Goal: Task Accomplishment & Management: Manage account settings

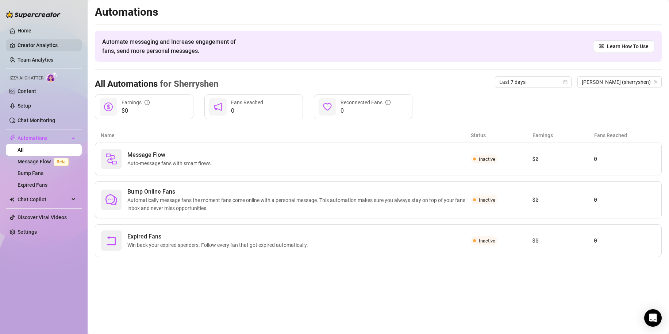
click at [59, 49] on link "Creator Analytics" at bounding box center [47, 45] width 58 height 12
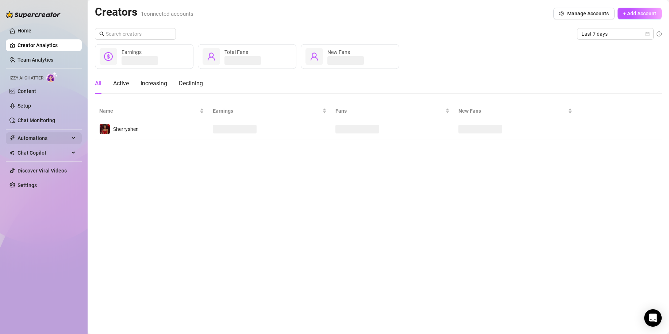
click at [45, 136] on span "Automations" at bounding box center [44, 138] width 52 height 12
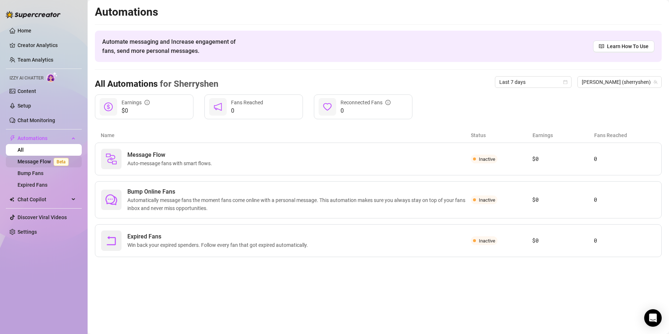
click at [30, 160] on link "Message Flow Beta" at bounding box center [45, 162] width 54 height 6
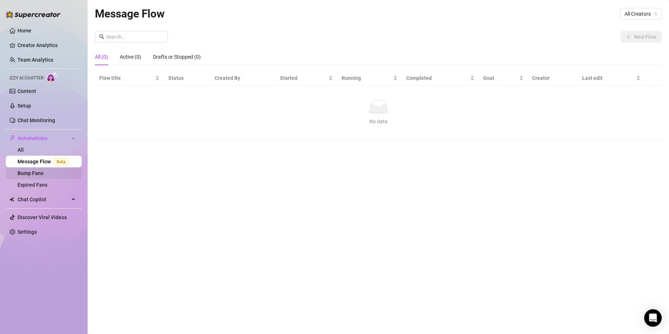
click at [42, 175] on link "Bump Fans" at bounding box center [31, 173] width 26 height 6
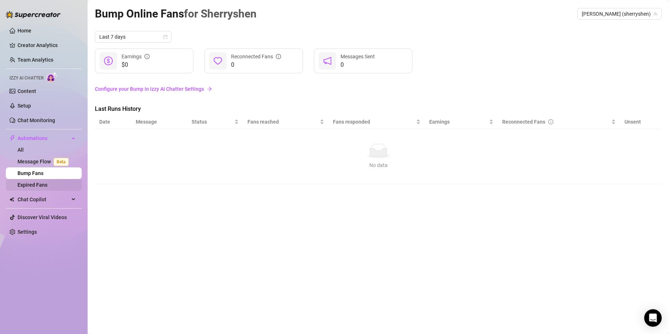
click at [47, 186] on link "Expired Fans" at bounding box center [33, 185] width 30 height 6
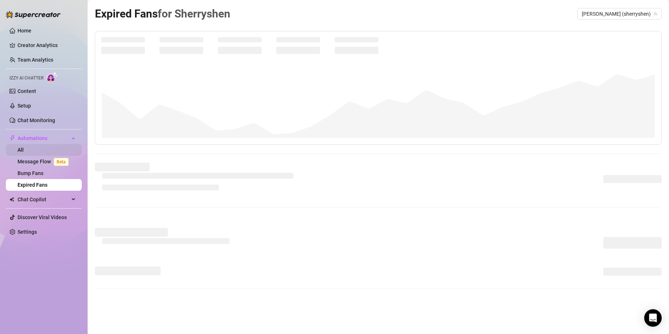
click at [24, 153] on link "All" at bounding box center [21, 150] width 6 height 6
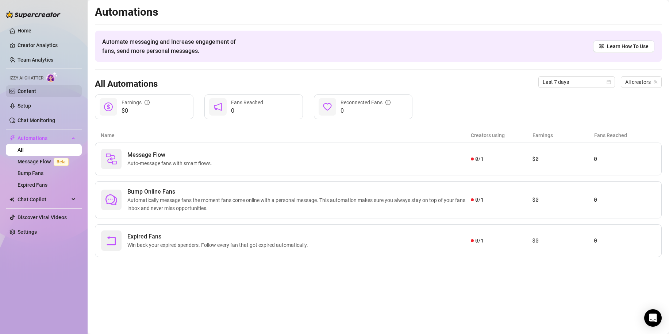
click at [27, 92] on link "Content" at bounding box center [27, 91] width 19 height 6
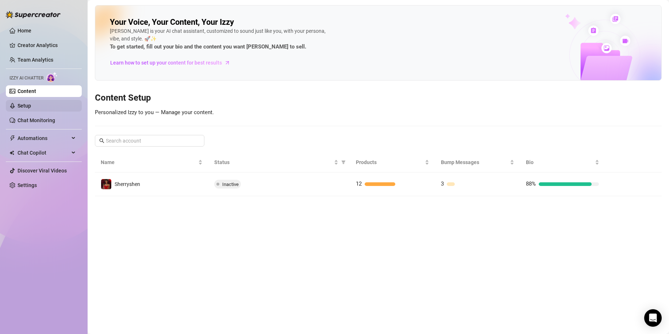
click at [28, 103] on link "Setup" at bounding box center [24, 106] width 13 height 6
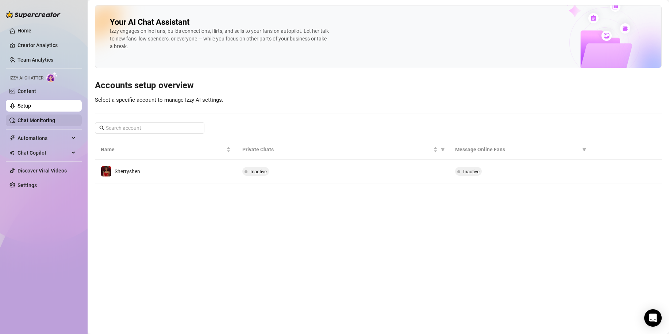
click at [45, 119] on link "Chat Monitoring" at bounding box center [37, 120] width 38 height 6
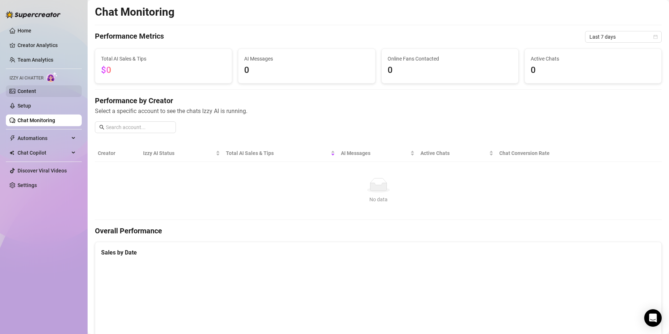
click at [36, 89] on link "Content" at bounding box center [27, 91] width 19 height 6
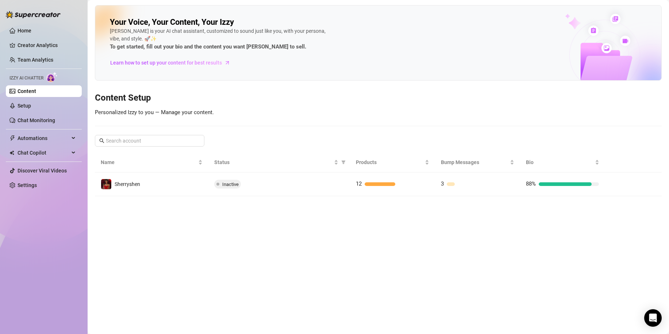
click at [43, 76] on span "Izzy AI Chatter" at bounding box center [26, 78] width 34 height 7
click at [49, 78] on img at bounding box center [51, 77] width 11 height 11
click at [43, 117] on link "Chat Monitoring" at bounding box center [37, 120] width 38 height 6
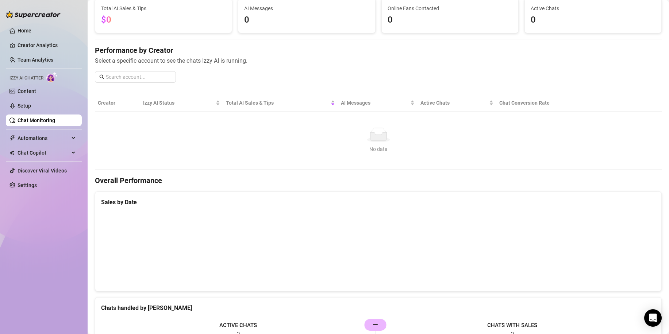
scroll to position [34, 0]
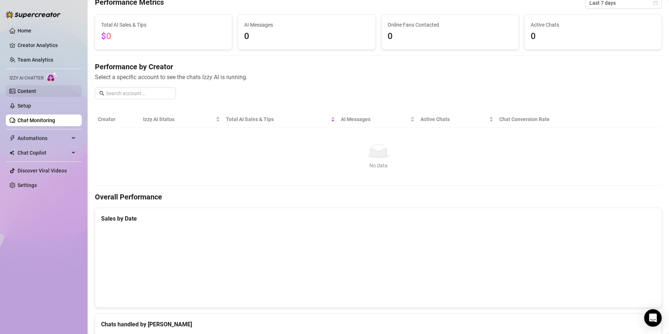
click at [36, 93] on link "Content" at bounding box center [27, 91] width 19 height 6
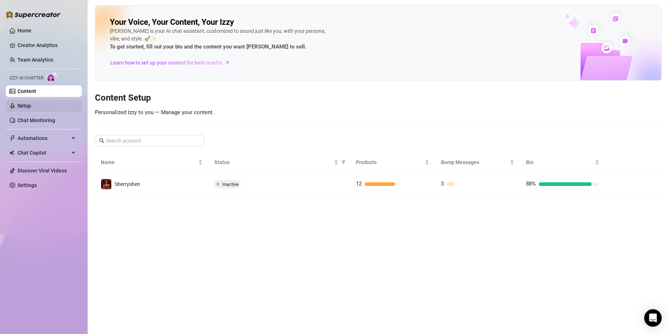
click at [31, 106] on link "Setup" at bounding box center [24, 106] width 13 height 6
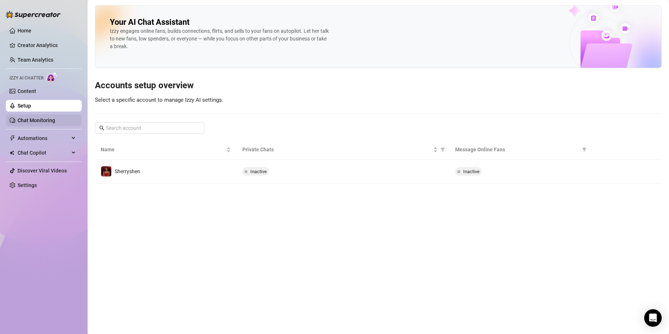
click at [50, 118] on link "Chat Monitoring" at bounding box center [37, 120] width 38 height 6
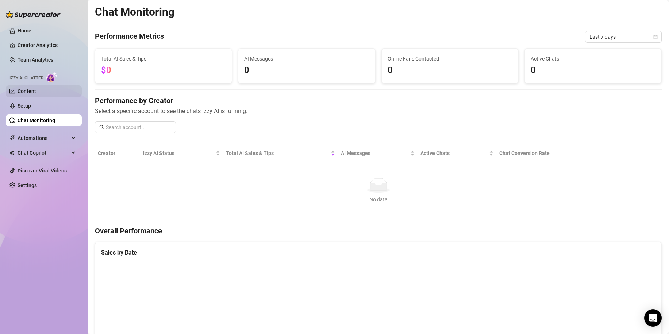
click at [36, 94] on link "Content" at bounding box center [27, 91] width 19 height 6
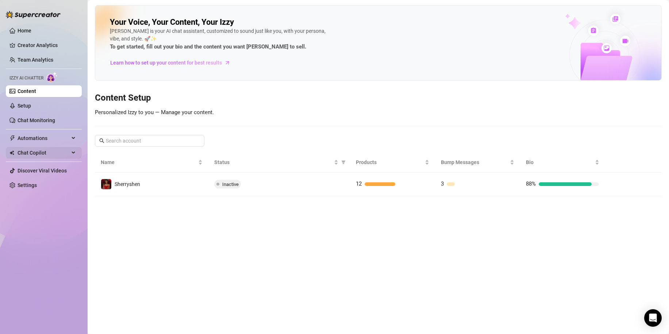
click at [43, 154] on span "Chat Copilot" at bounding box center [44, 153] width 52 height 12
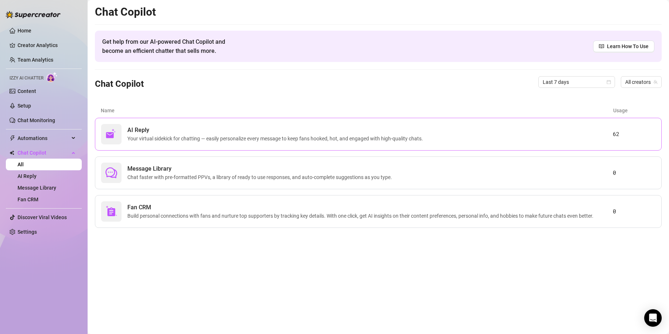
click at [133, 139] on span "Your virtual sidekick for chatting — easily personalize every message to keep f…" at bounding box center [276, 139] width 298 height 8
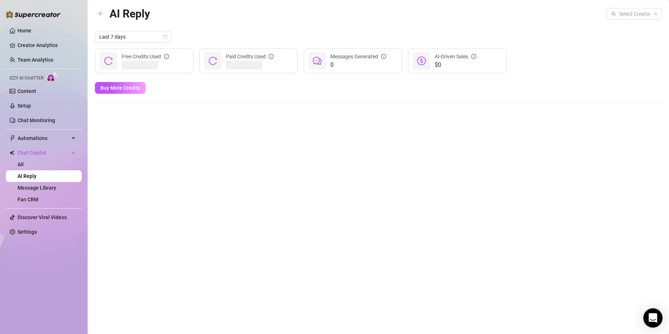
click at [656, 320] on icon "Open Intercom Messenger" at bounding box center [652, 317] width 8 height 9
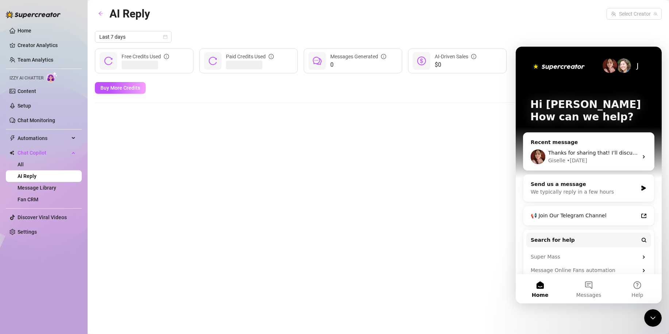
click at [656, 320] on icon "Close Intercom Messenger" at bounding box center [652, 318] width 9 height 9
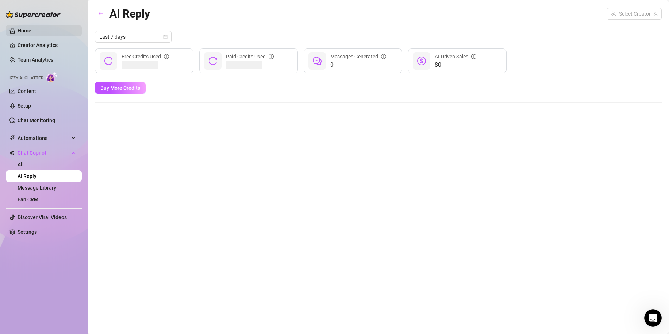
click at [20, 28] on link "Home" at bounding box center [25, 31] width 14 height 6
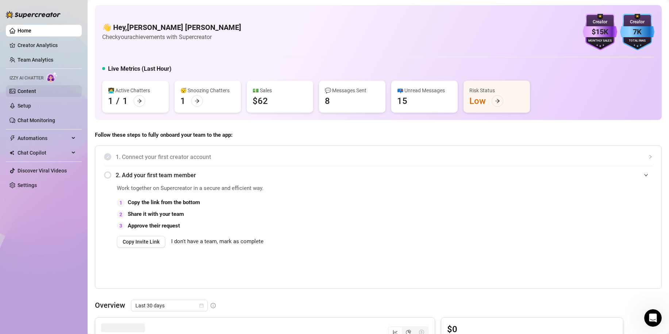
click at [29, 89] on link "Content" at bounding box center [27, 91] width 19 height 6
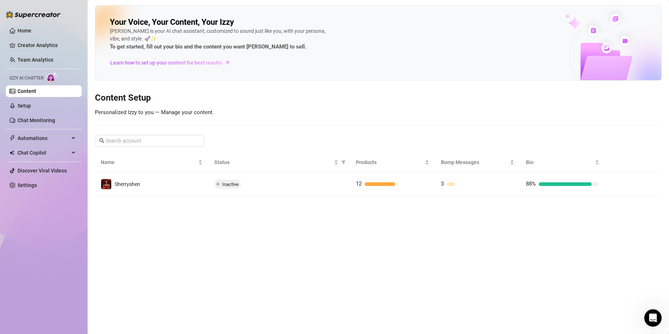
click at [48, 76] on img at bounding box center [51, 77] width 11 height 11
click at [57, 78] on img at bounding box center [51, 77] width 11 height 11
click at [31, 104] on link "Setup" at bounding box center [24, 106] width 13 height 6
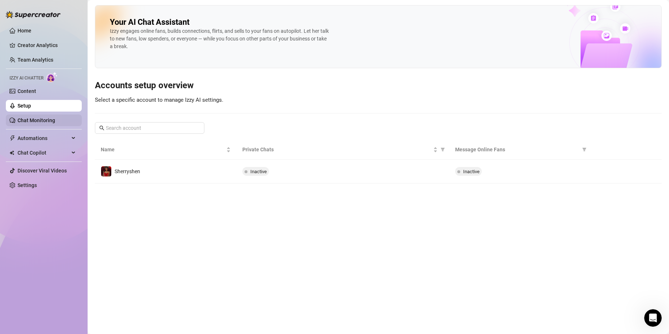
click at [51, 121] on link "Chat Monitoring" at bounding box center [37, 120] width 38 height 6
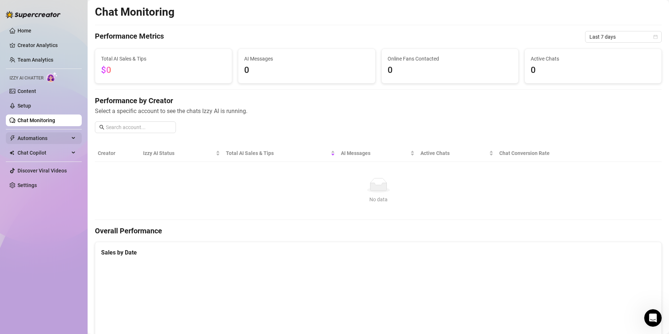
click at [45, 142] on span "Automations" at bounding box center [44, 138] width 52 height 12
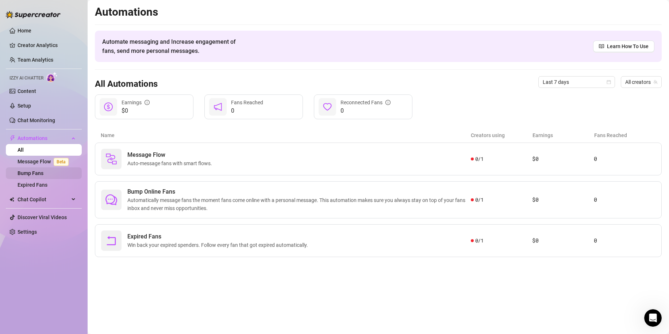
click at [42, 176] on link "Bump Fans" at bounding box center [31, 173] width 26 height 6
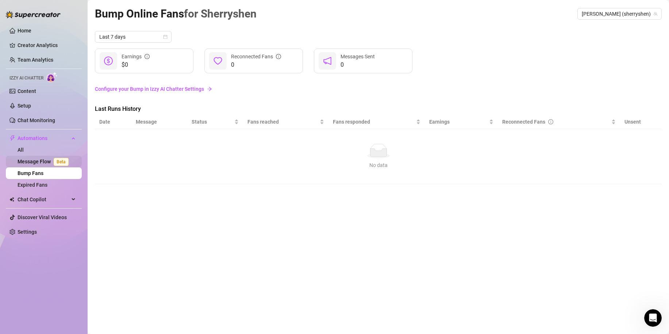
click at [41, 161] on link "Message Flow Beta" at bounding box center [45, 162] width 54 height 6
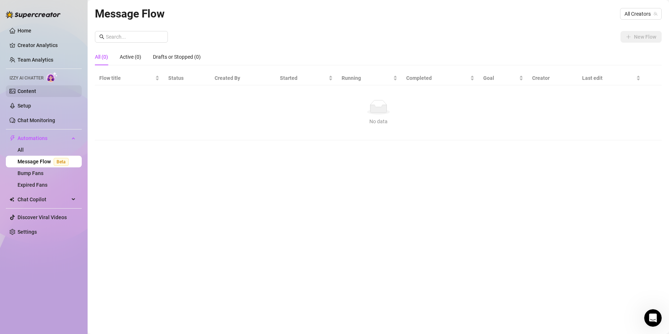
click at [32, 91] on link "Content" at bounding box center [27, 91] width 19 height 6
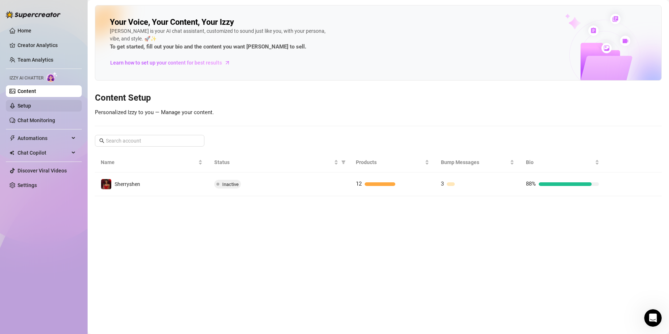
click at [31, 104] on link "Setup" at bounding box center [24, 106] width 13 height 6
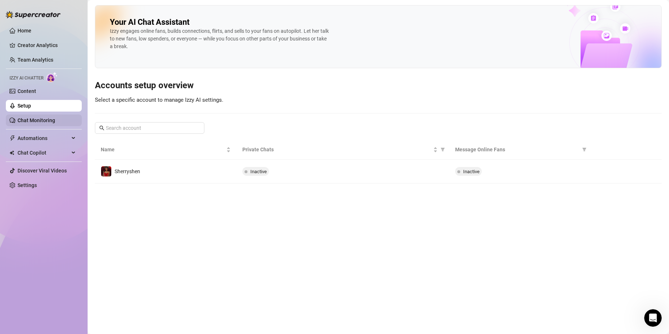
click at [42, 123] on link "Chat Monitoring" at bounding box center [37, 120] width 38 height 6
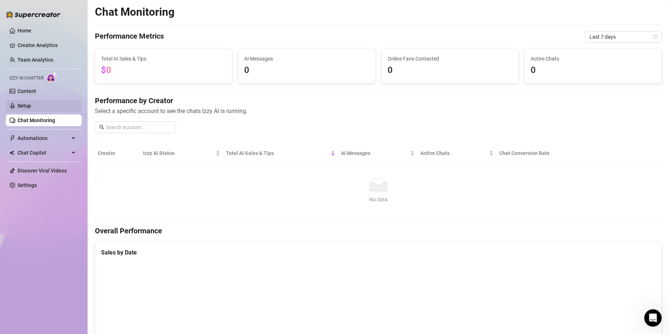
click at [31, 108] on link "Setup" at bounding box center [24, 106] width 13 height 6
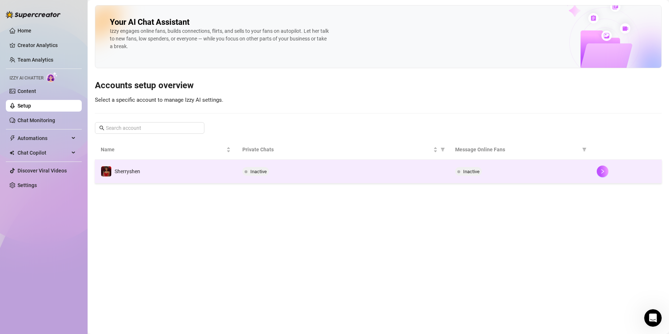
click at [150, 173] on td "Sherryshen" at bounding box center [166, 172] width 142 height 24
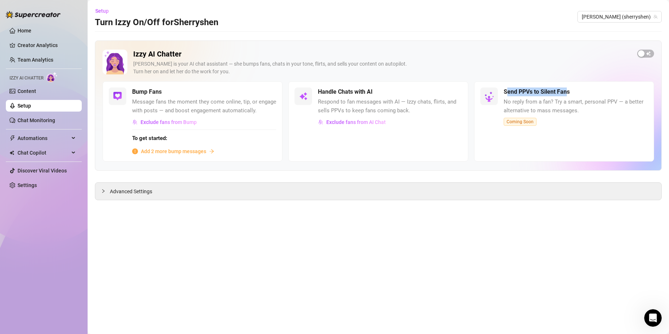
drag, startPoint x: 506, startPoint y: 92, endPoint x: 567, endPoint y: 89, distance: 61.7
click at [567, 89] on h5 "Send PPVs to Silent Fans" at bounding box center [536, 92] width 66 height 9
click at [572, 93] on div "Send PPVs to Silent Fans" at bounding box center [575, 92] width 144 height 9
drag, startPoint x: 506, startPoint y: 90, endPoint x: 526, endPoint y: 103, distance: 23.6
click at [521, 104] on div "Send PPVs to Silent Fans No reply from a fan? Try a smart, personal PPV — a bet…" at bounding box center [575, 107] width 144 height 38
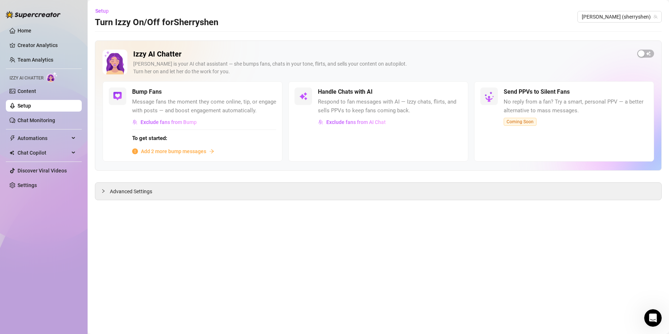
click at [554, 107] on span "No reply from a fan? Try a smart, personal PPV — a better alternative to mass m…" at bounding box center [575, 106] width 144 height 17
drag, startPoint x: 501, startPoint y: 101, endPoint x: 566, endPoint y: 116, distance: 66.5
click at [566, 116] on div "Send PPVs to Silent Fans No reply from a fan? Try a smart, personal PPV — a bet…" at bounding box center [564, 121] width 180 height 80
click at [600, 127] on div "Send PPVs to Silent Fans No reply from a fan? Try a smart, personal PPV — a bet…" at bounding box center [564, 121] width 180 height 80
drag, startPoint x: 136, startPoint y: 188, endPoint x: 131, endPoint y: 192, distance: 6.6
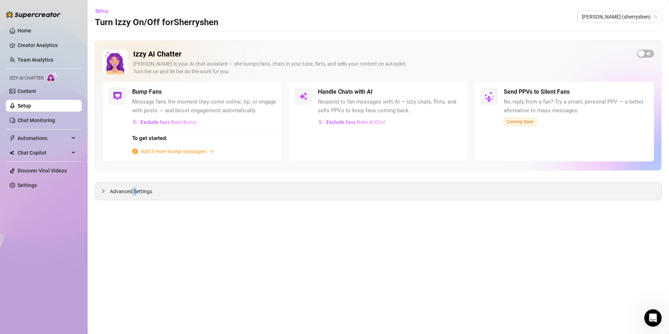
click at [132, 192] on span "Advanced Settings" at bounding box center [131, 192] width 42 height 8
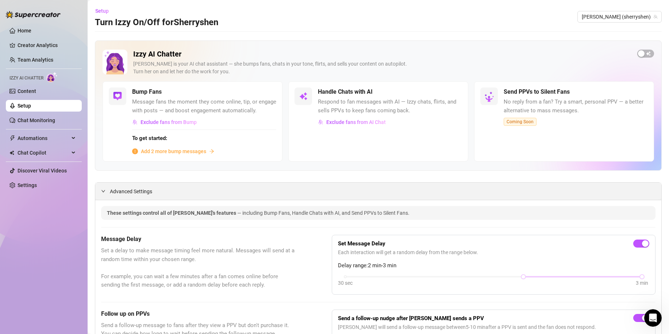
click at [131, 192] on div "Advanced Settings" at bounding box center [378, 191] width 566 height 17
click at [202, 155] on span "Add 2 more bump messages" at bounding box center [173, 151] width 65 height 8
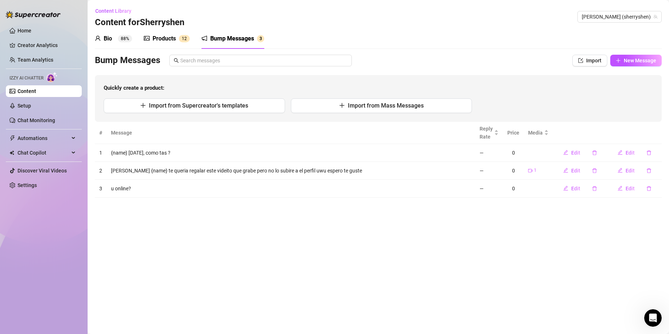
click at [99, 40] on icon "user" at bounding box center [98, 38] width 6 height 6
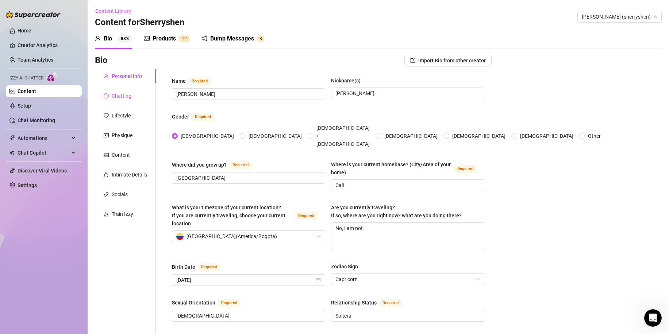
click at [122, 98] on div "Chatting" at bounding box center [122, 96] width 20 height 8
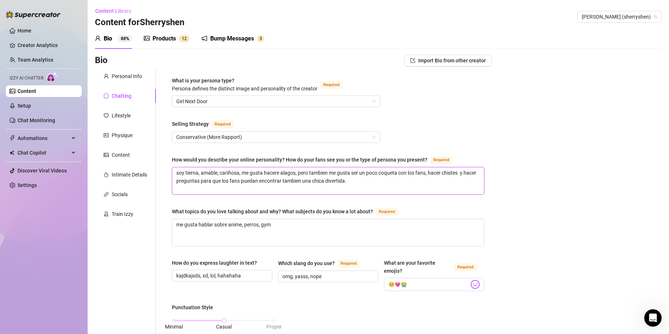
drag, startPoint x: 185, startPoint y: 173, endPoint x: 238, endPoint y: 179, distance: 53.6
click at [237, 179] on textarea "soy tierna, amable, cariñosa, me gusta hacere alagos, pero tambien me gusta ser…" at bounding box center [328, 180] width 312 height 27
click at [257, 179] on textarea "soy tierna, amable, cariñosa, me gusta hacere alagos, pero tambien me gusta ser…" at bounding box center [328, 180] width 312 height 27
drag, startPoint x: 288, startPoint y: 178, endPoint x: 297, endPoint y: 196, distance: 19.1
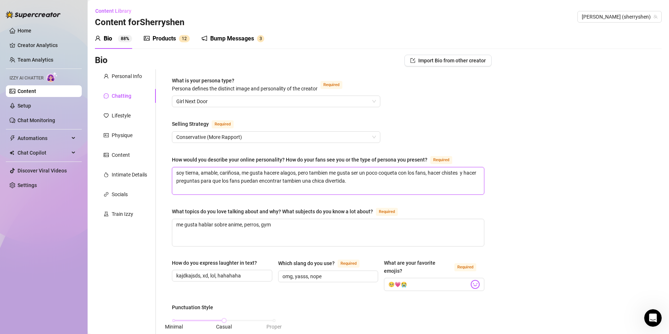
click at [251, 178] on textarea "soy tierna, amable, cariñosa, me gusta hacere alagos, pero tambien me gusta ser…" at bounding box center [328, 180] width 312 height 27
drag, startPoint x: 318, startPoint y: 175, endPoint x: 320, endPoint y: 184, distance: 8.7
click at [320, 184] on textarea "soy tierna, amable, cariñosa, me gusta hacere alagos, pero tambien me gusta ser…" at bounding box center [328, 180] width 312 height 27
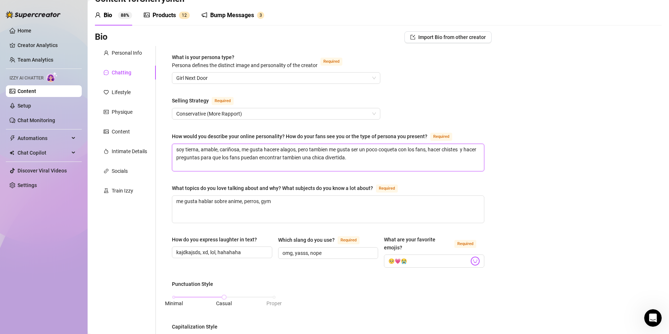
scroll to position [219, 0]
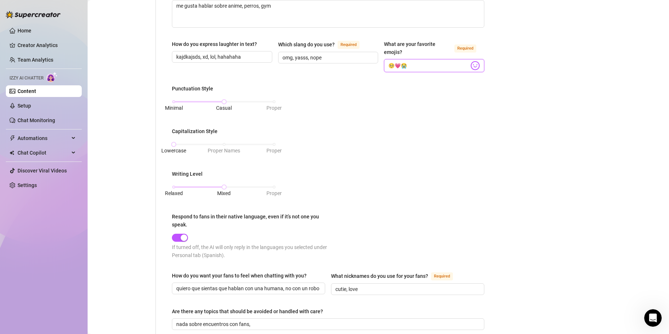
click at [424, 63] on input "🥺💗😭" at bounding box center [428, 65] width 81 height 9
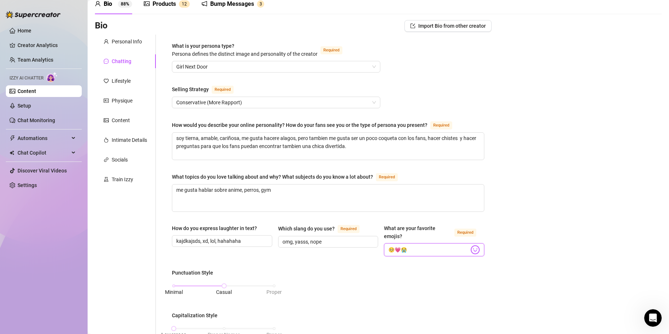
scroll to position [0, 0]
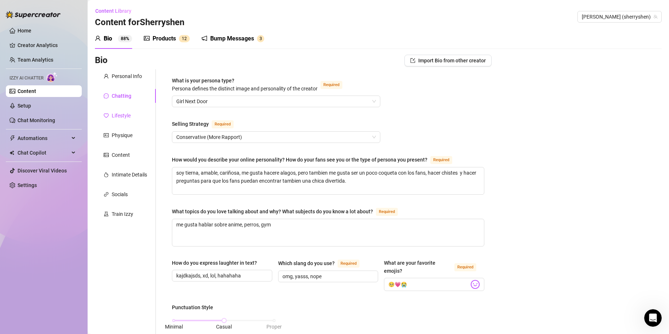
click at [118, 115] on div "Lifestyle" at bounding box center [121, 116] width 19 height 8
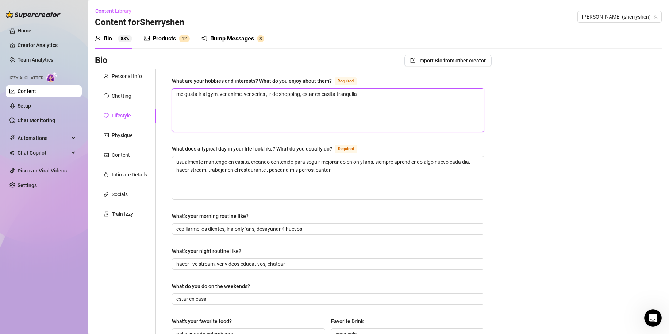
click at [221, 96] on textarea "me gusta ir al gym, ver anime, ver series , ir de shopping, estar en casita tra…" at bounding box center [328, 110] width 312 height 43
click at [125, 198] on div "Socials" at bounding box center [125, 195] width 61 height 14
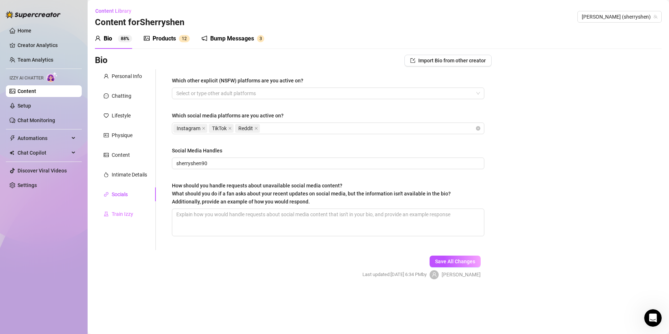
click at [121, 218] on div "Train Izzy" at bounding box center [125, 214] width 61 height 14
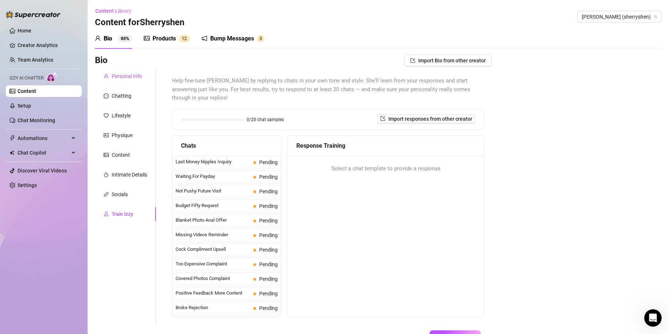
click at [129, 80] on div "Personal Info" at bounding box center [127, 76] width 30 height 8
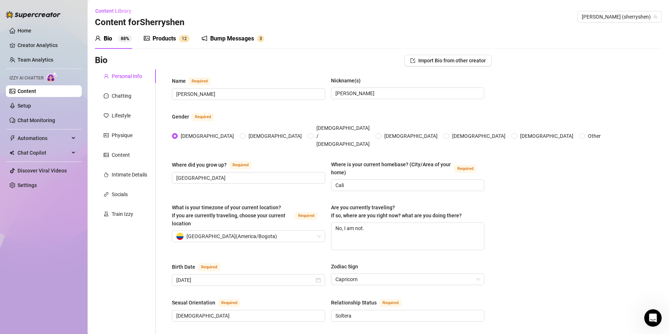
click at [36, 90] on link "Content" at bounding box center [27, 91] width 19 height 6
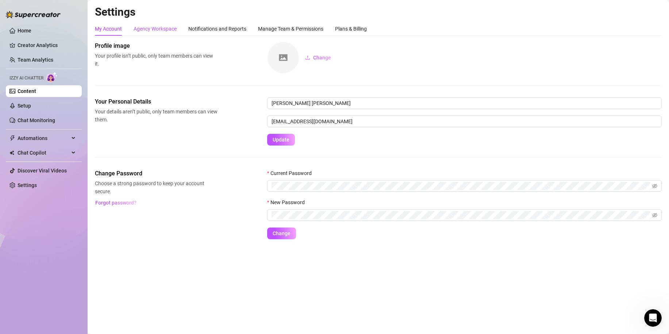
click at [154, 29] on div "Agency Workspace" at bounding box center [155, 29] width 43 height 8
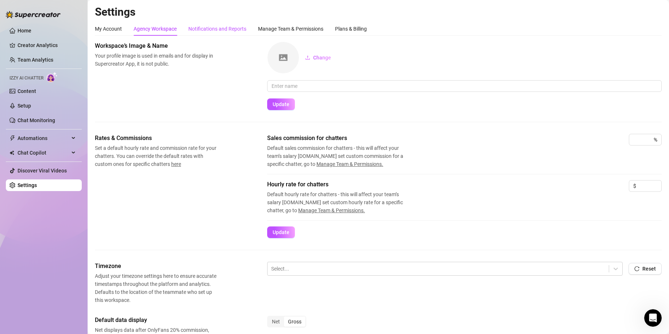
click at [219, 30] on div "Notifications and Reports" at bounding box center [217, 29] width 58 height 8
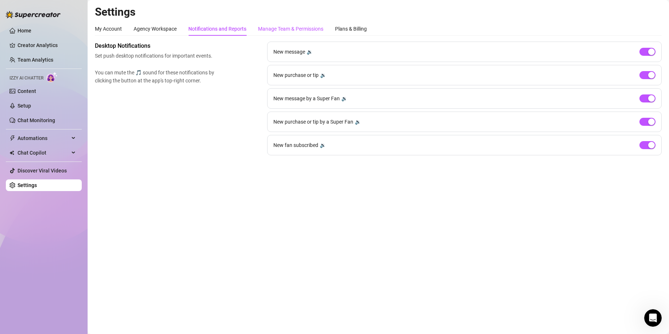
click at [281, 31] on div "Manage Team & Permissions" at bounding box center [290, 29] width 65 height 8
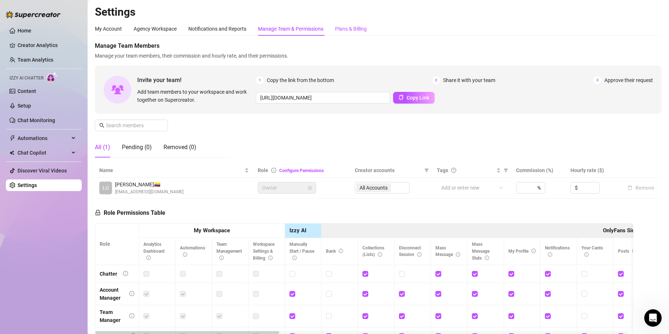
click at [348, 29] on div "Plans & Billing" at bounding box center [351, 29] width 32 height 8
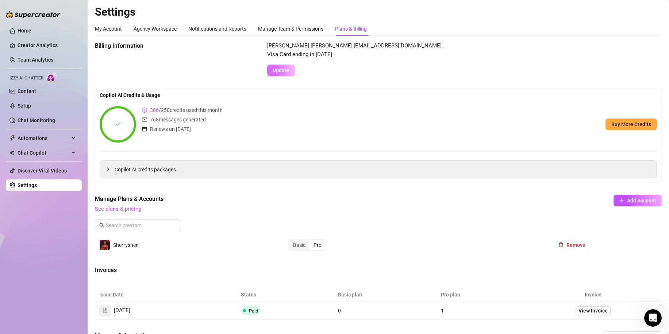
click at [283, 72] on span "Update" at bounding box center [281, 70] width 17 height 6
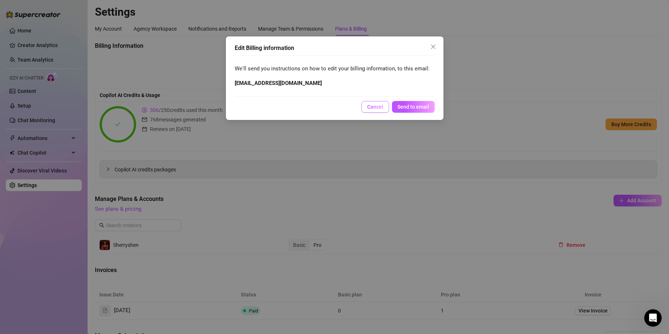
click at [374, 110] on button "Cancel" at bounding box center [375, 107] width 28 height 12
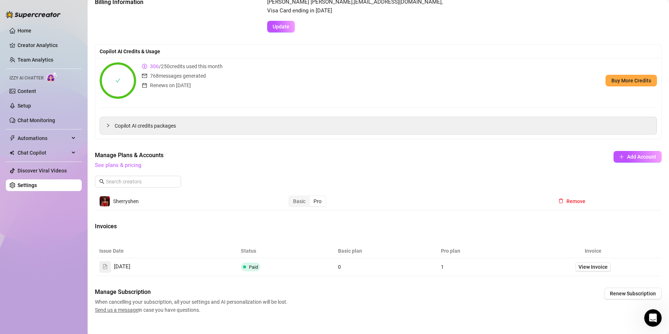
scroll to position [55, 0]
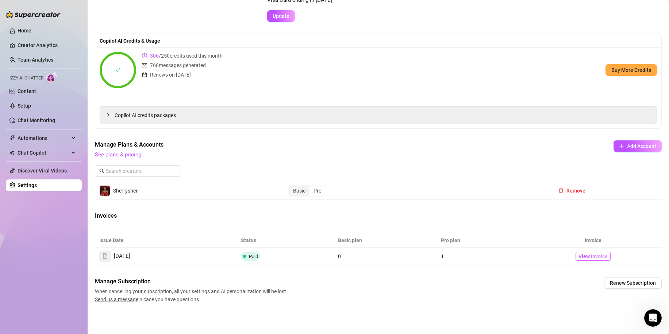
click at [579, 256] on span "View Invoice" at bounding box center [592, 256] width 29 height 8
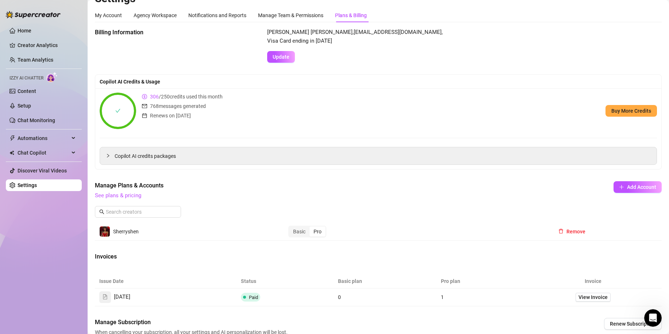
scroll to position [0, 0]
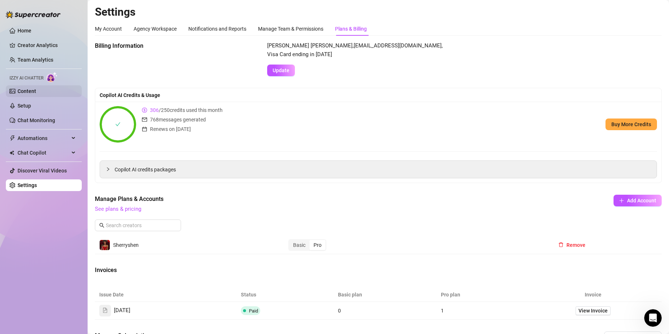
click at [24, 88] on link "Content" at bounding box center [27, 91] width 19 height 6
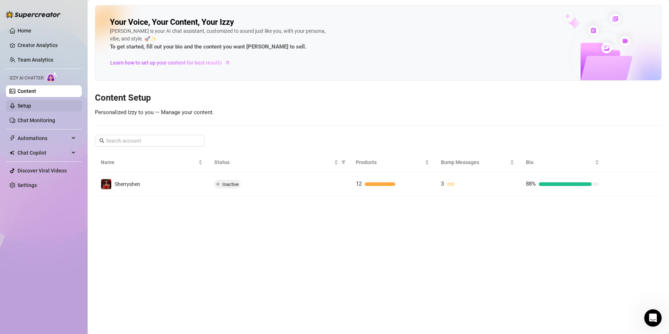
click at [31, 109] on link "Setup" at bounding box center [24, 106] width 13 height 6
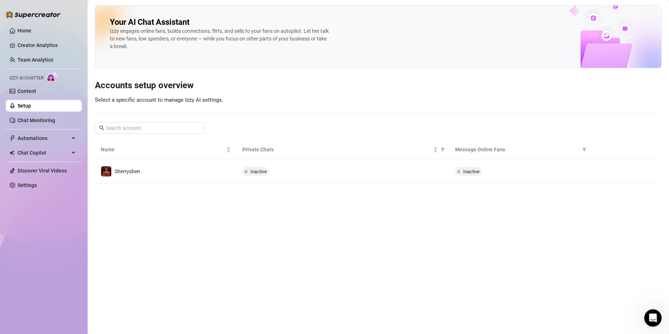
click at [46, 98] on ul "Home Creator Analytics Team Analytics Izzy AI Chatter Content Setup Chat Monito…" at bounding box center [44, 108] width 76 height 172
click at [36, 94] on link "Content" at bounding box center [27, 91] width 19 height 6
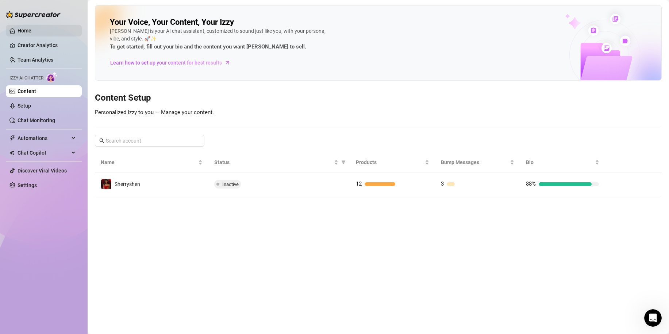
click at [21, 29] on link "Home" at bounding box center [25, 31] width 14 height 6
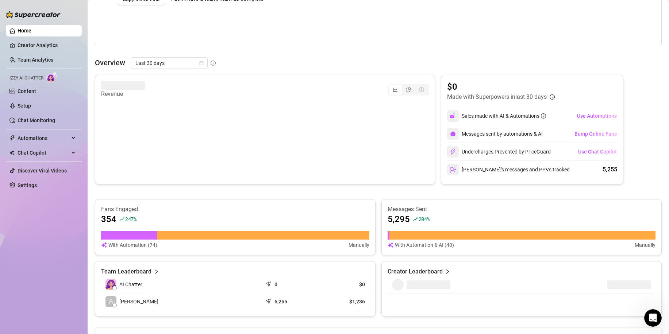
scroll to position [233, 0]
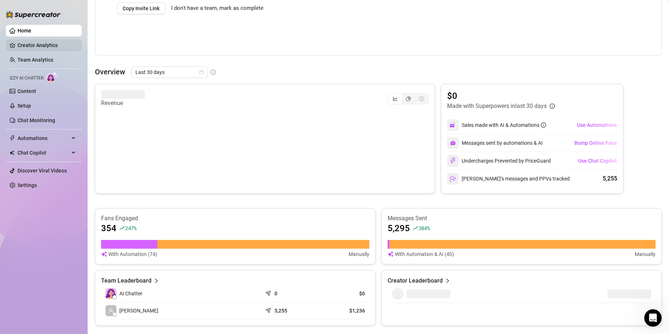
click at [34, 45] on link "Creator Analytics" at bounding box center [47, 45] width 58 height 12
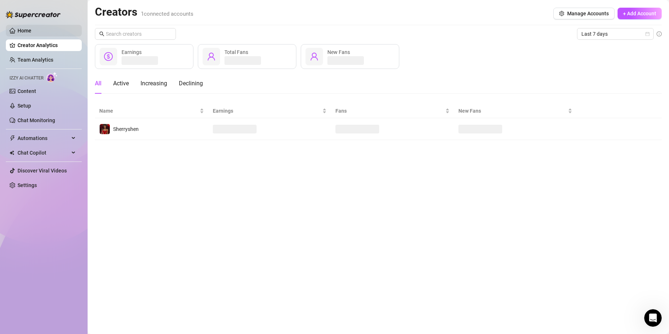
click at [31, 34] on link "Home" at bounding box center [25, 31] width 14 height 6
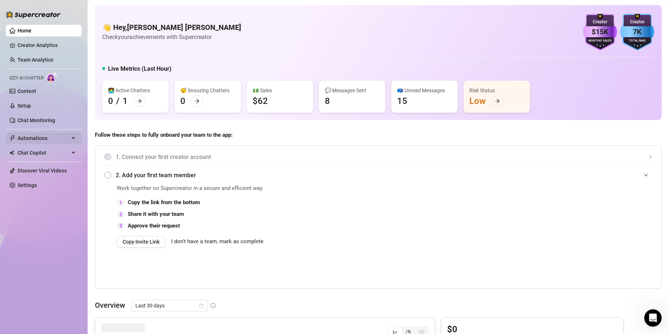
click at [45, 140] on span "Automations" at bounding box center [44, 138] width 52 height 12
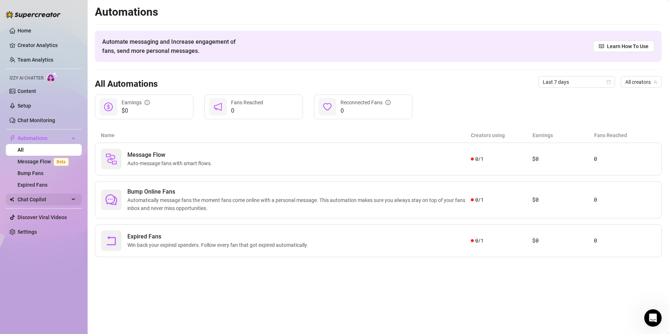
click at [43, 198] on span "Chat Copilot" at bounding box center [44, 200] width 52 height 12
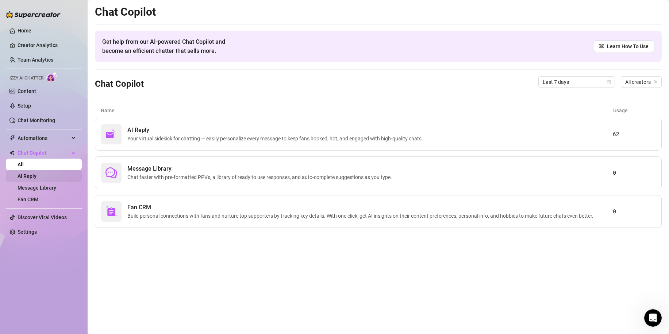
click at [36, 176] on link "AI Reply" at bounding box center [27, 176] width 19 height 6
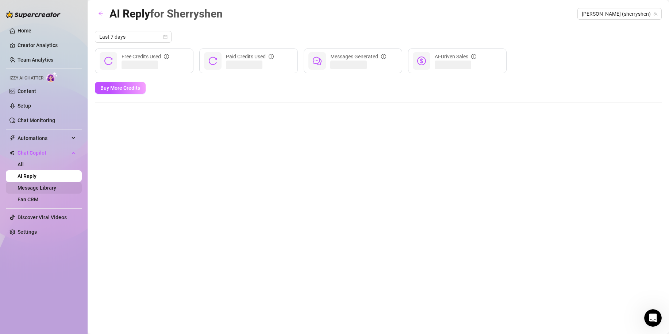
click at [55, 186] on link "Message Library" at bounding box center [37, 188] width 39 height 6
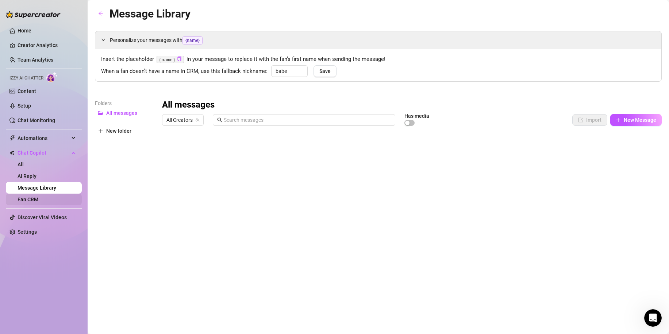
click at [38, 200] on link "Fan CRM" at bounding box center [28, 200] width 21 height 6
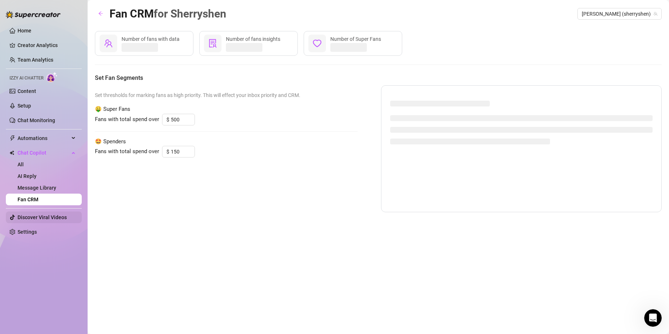
click at [51, 216] on link "Discover Viral Videos" at bounding box center [42, 218] width 49 height 6
